Goal: Information Seeking & Learning: Check status

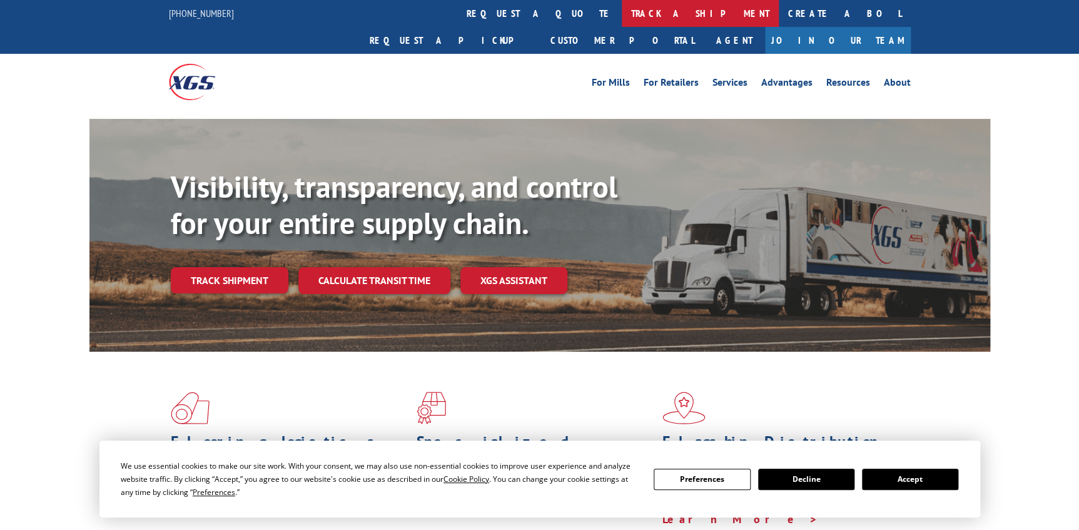
click at [622, 8] on link "track a shipment" at bounding box center [700, 13] width 157 height 27
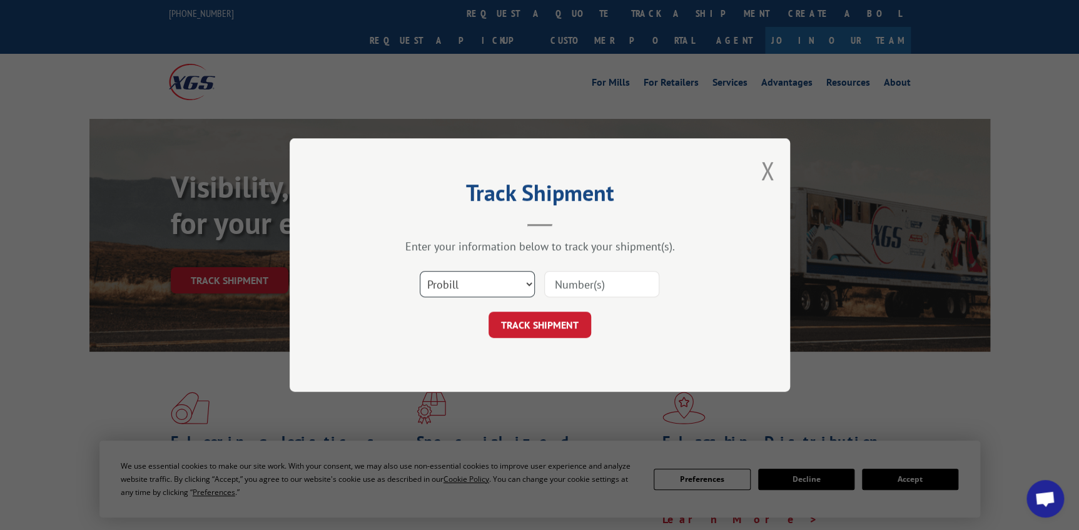
click at [511, 275] on select "Select category... Probill BOL PO" at bounding box center [477, 284] width 115 height 26
select select "po"
click at [420, 271] on select "Select category... Probill BOL PO" at bounding box center [477, 284] width 115 height 26
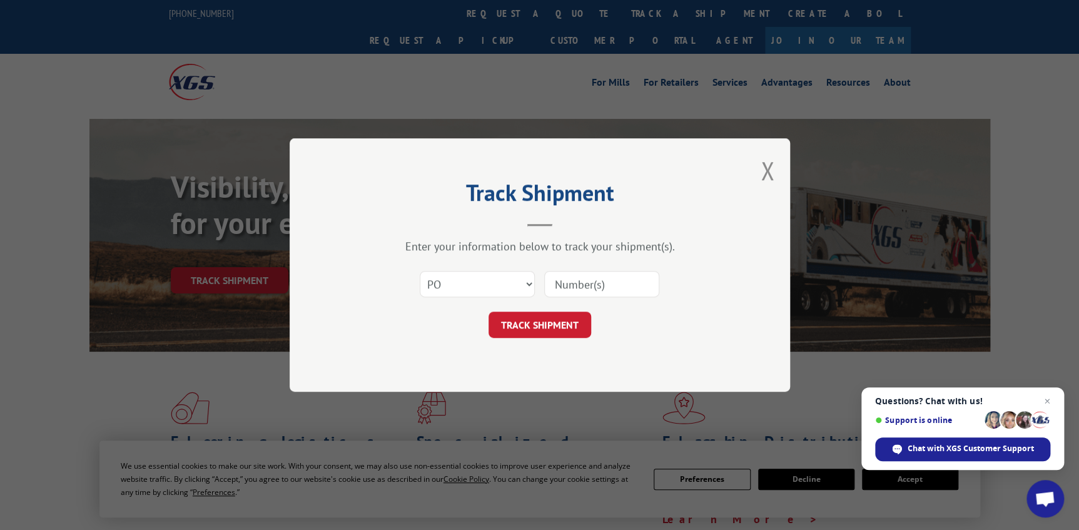
paste input "13503710"
click at [568, 288] on input "13503710" at bounding box center [601, 284] width 115 height 26
type input "13503710"
click button "TRACK SHIPMENT" at bounding box center [540, 325] width 103 height 26
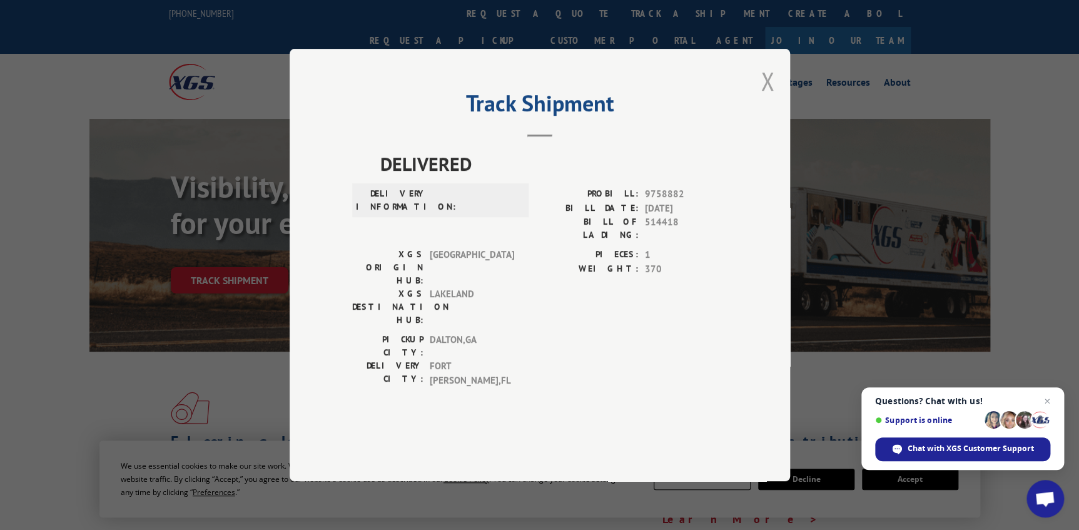
click at [770, 98] on button "Close modal" at bounding box center [768, 80] width 14 height 33
